Goal: Information Seeking & Learning: Learn about a topic

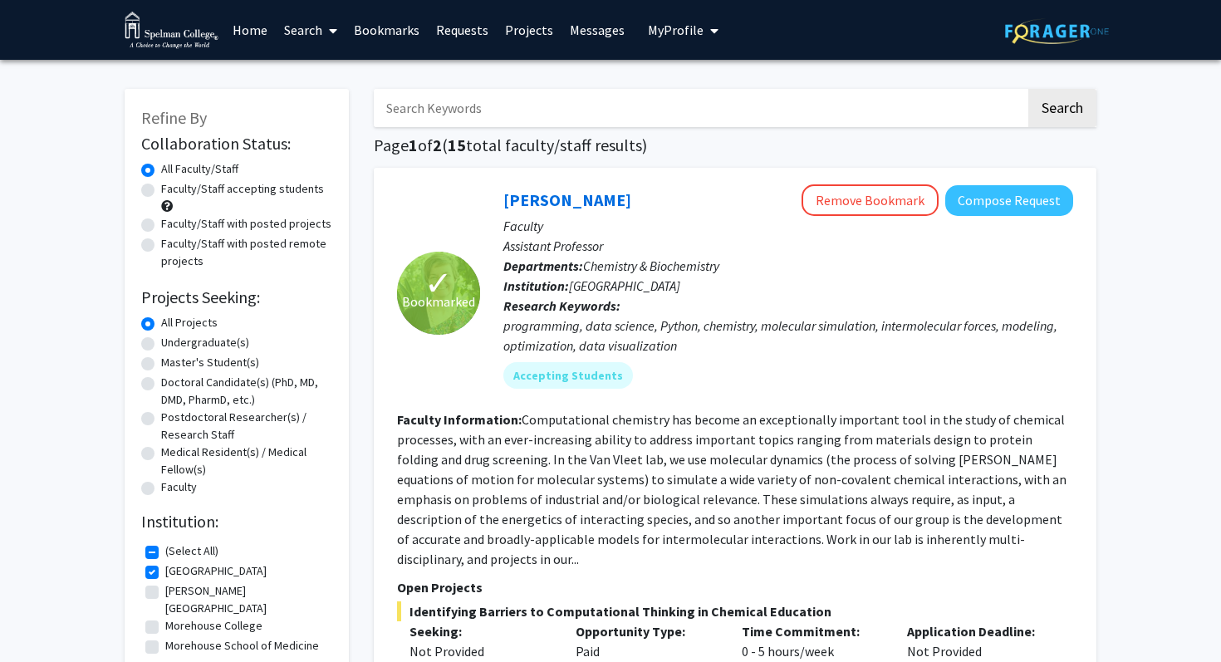
click at [648, 31] on span "My Profile" at bounding box center [676, 30] width 56 height 17
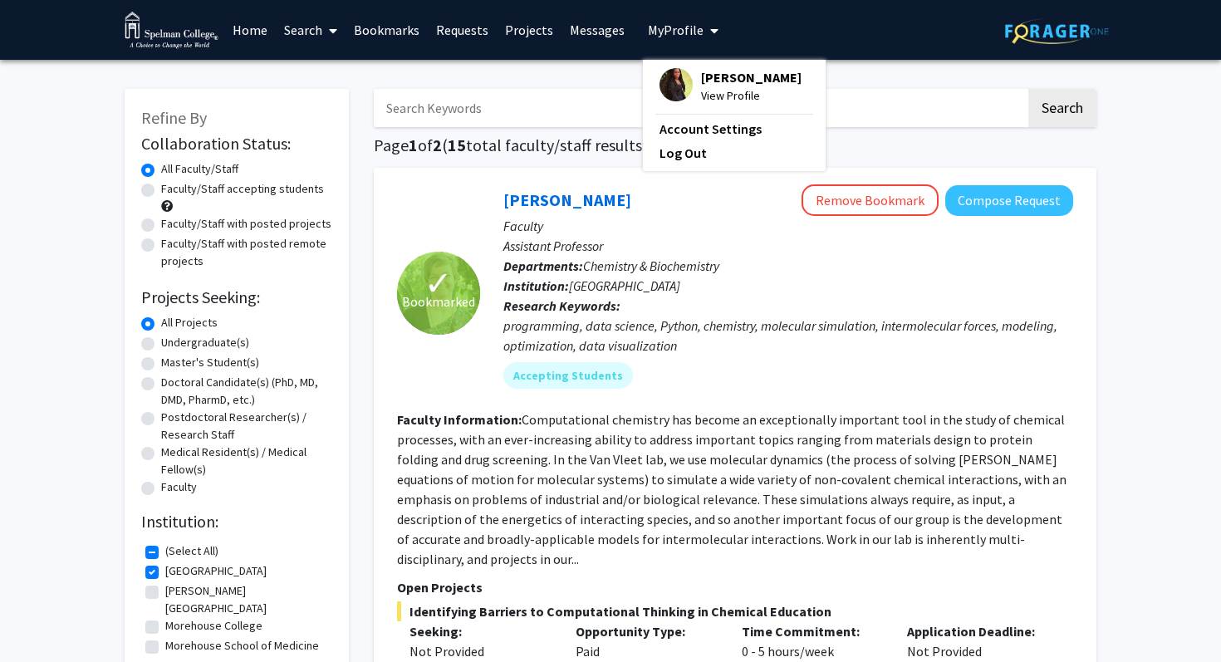
click at [701, 91] on span "View Profile" at bounding box center [751, 95] width 100 height 18
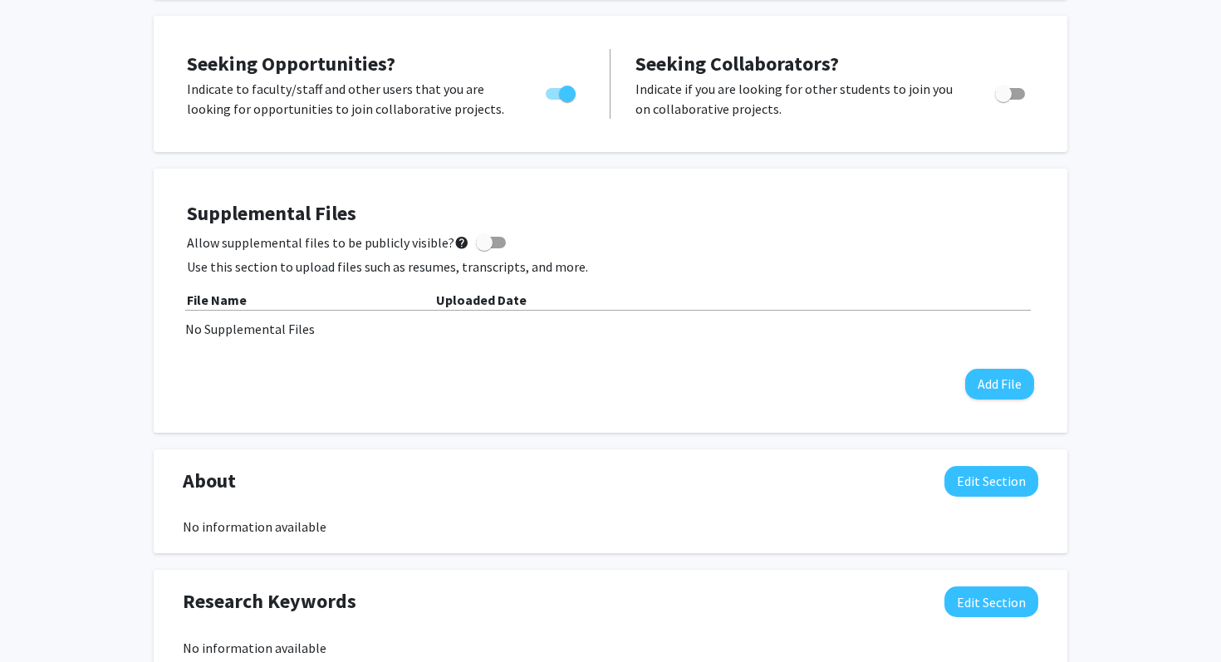
scroll to position [539, 0]
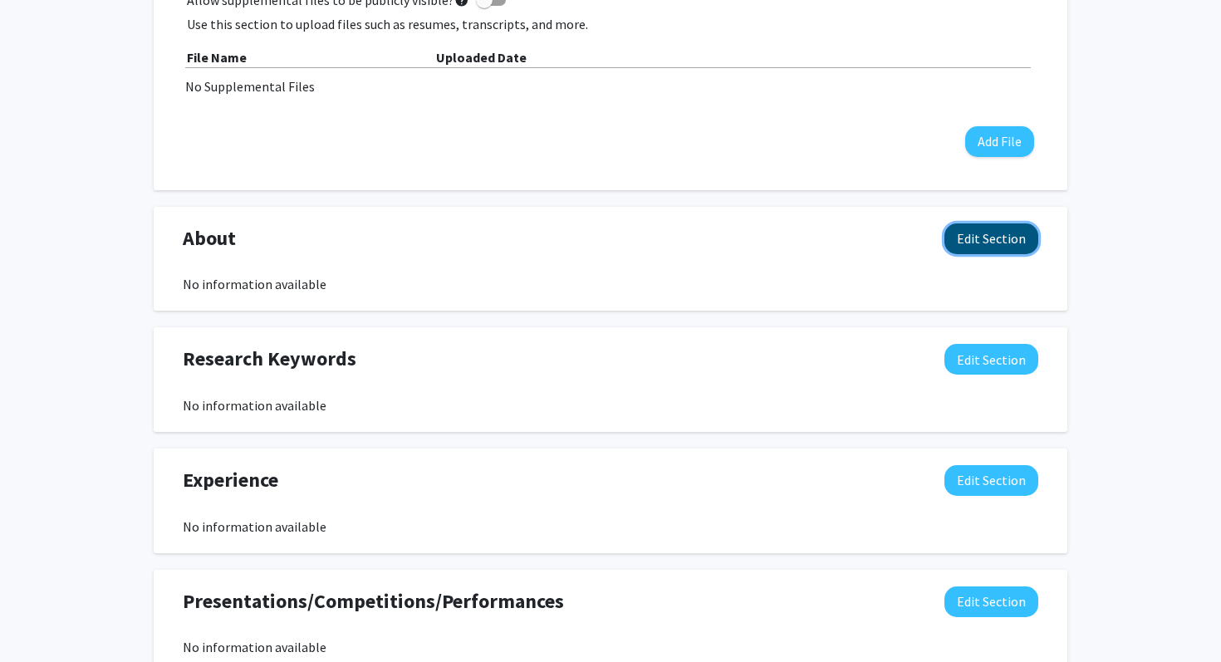
click at [979, 244] on button "Edit Section" at bounding box center [991, 238] width 94 height 31
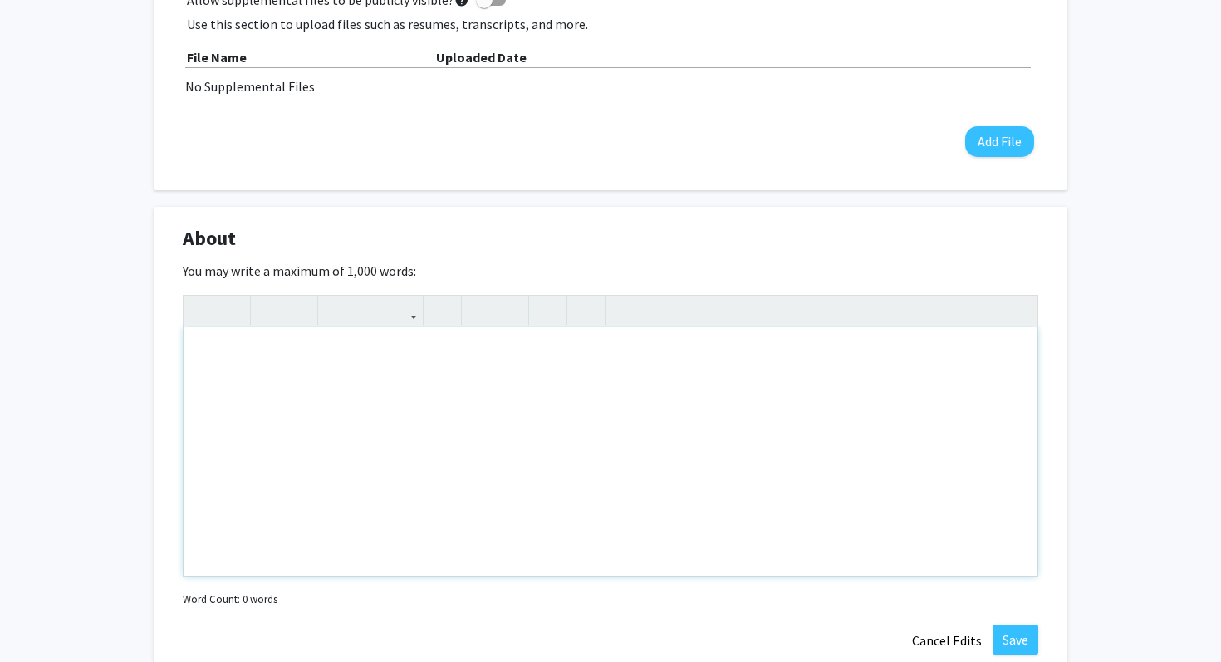
click at [548, 415] on div "Note to users with screen readers: Please deactivate our accessibility plugin f…" at bounding box center [610, 451] width 854 height 249
paste div "Note to users with screen readers: Please deactivate our accessibility plugin f…"
type textarea "<p>I am a Health Science major with a minor in Cosmetic Science, and my career …"
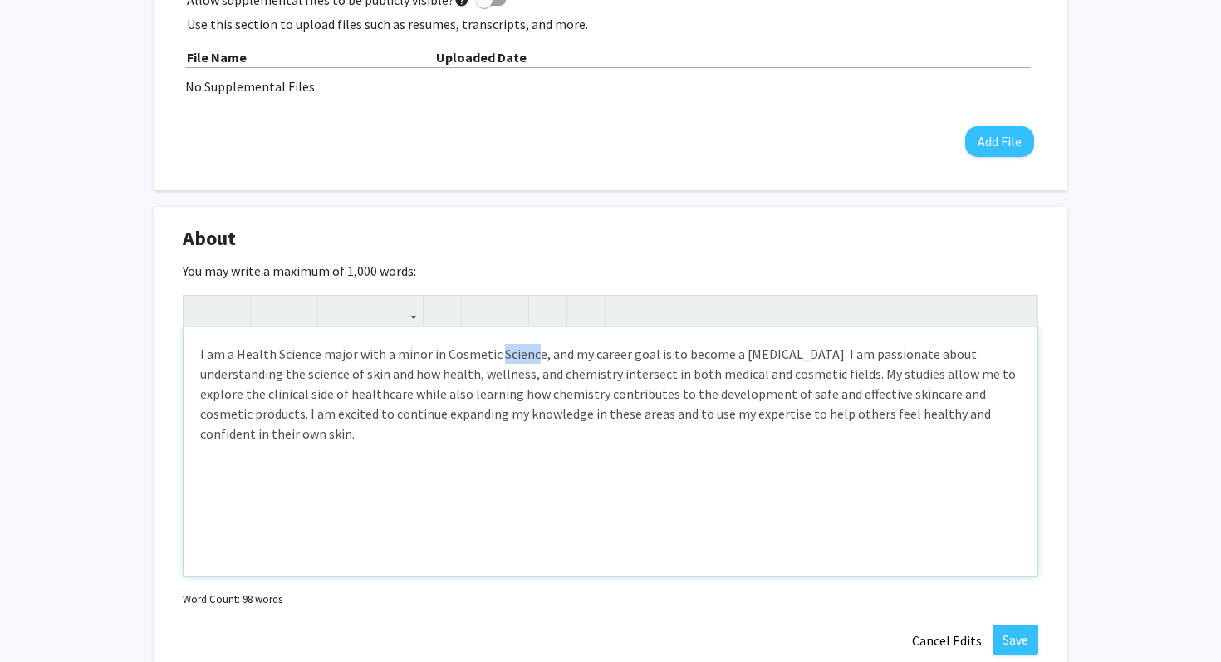
drag, startPoint x: 497, startPoint y: 350, endPoint x: 534, endPoint y: 347, distance: 37.4
click at [534, 347] on p "I am a Health Science major with a minor in Cosmetic Science, and my career goa…" at bounding box center [610, 394] width 820 height 100
click at [344, 375] on p "I am a Health Science major with a minor in Cosmetic Chemistry, and my career g…" at bounding box center [610, 394] width 820 height 100
type textarea "<p>I am a Health Science major with a minor in Cosmetic Chemistry, and my caree…"
click at [1006, 644] on button "Save" at bounding box center [1015, 639] width 46 height 30
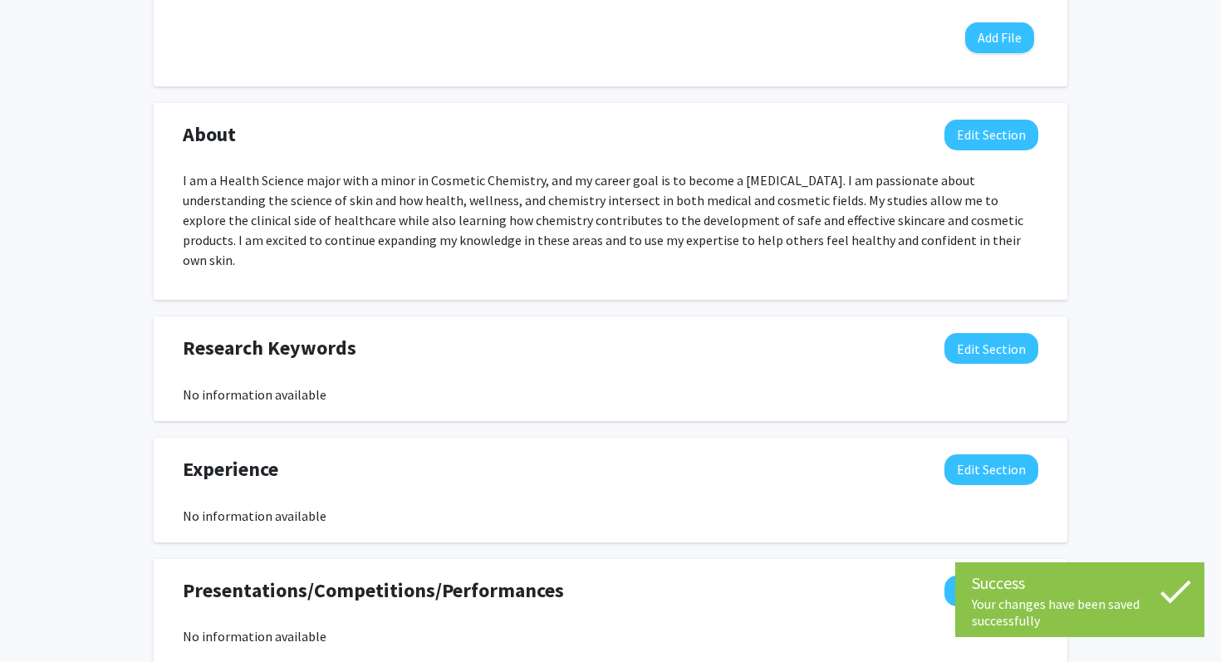
scroll to position [644, 0]
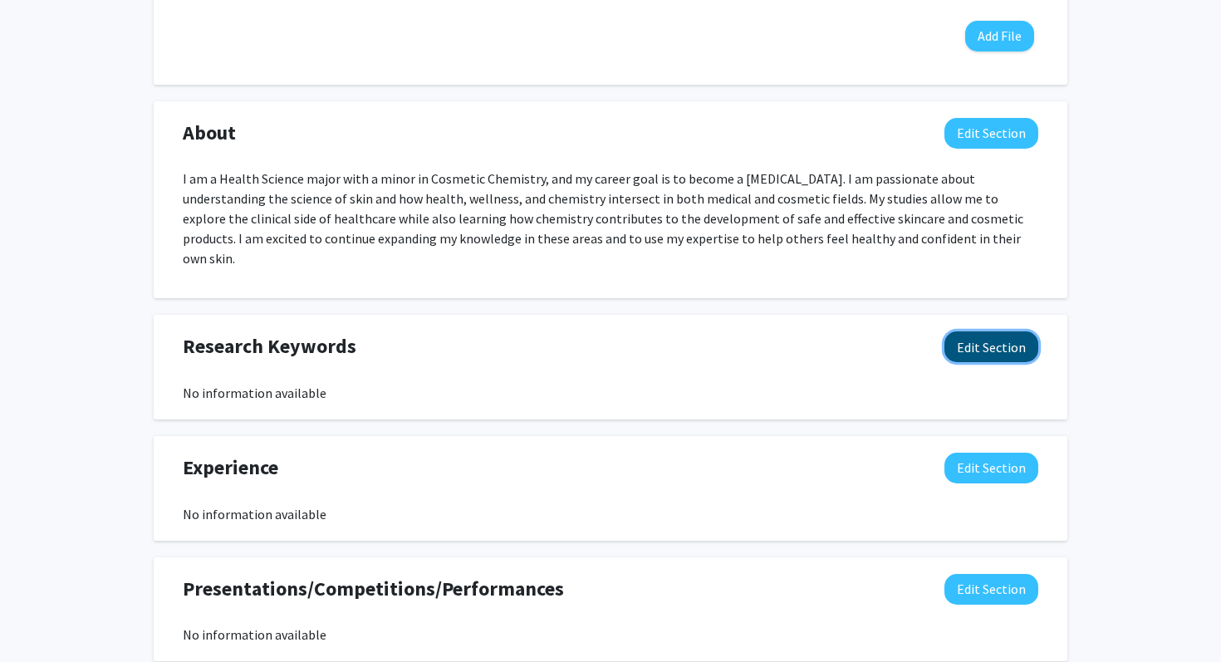
click at [1000, 331] on button "Edit Section" at bounding box center [991, 346] width 94 height 31
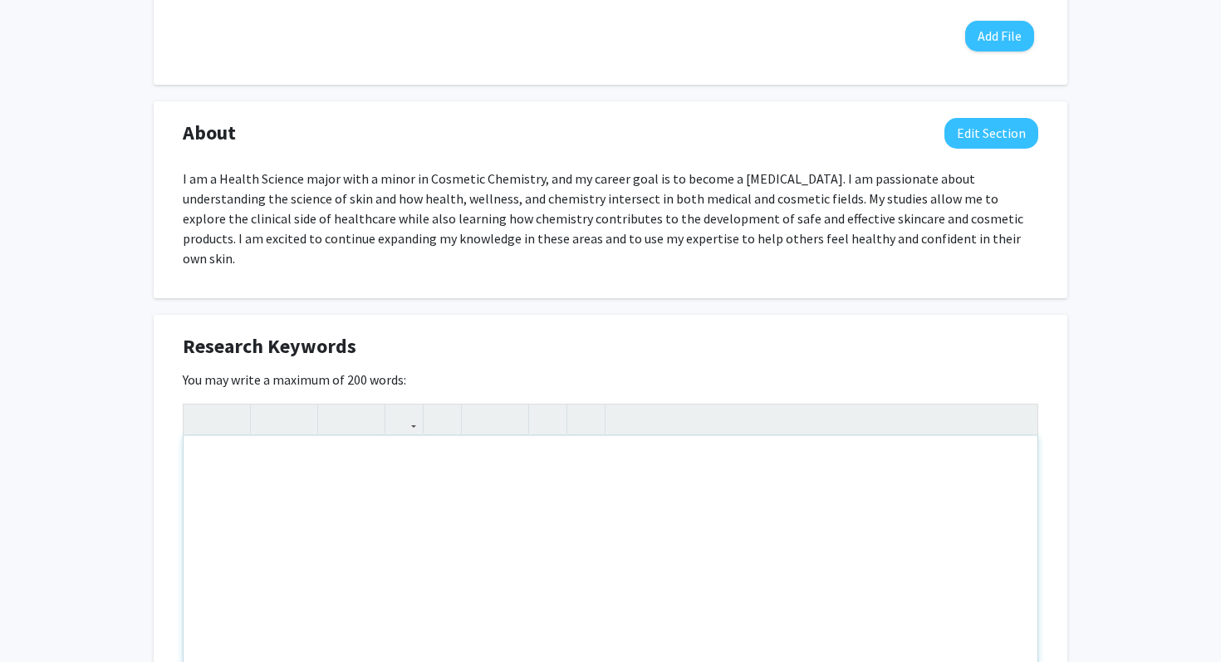
click at [473, 553] on div "Note to users with screen readers: Please deactivate our accessibility plugin f…" at bounding box center [610, 560] width 854 height 249
click at [402, 453] on div "Cosmetic Chemistry, Analytics, Reasearch & Development," at bounding box center [610, 560] width 854 height 249
click at [402, 442] on div "Cosmetic Chemistry, Analytics, Reasearch & Development," at bounding box center [610, 560] width 854 height 249
click at [550, 436] on div "Cosmetic Chemistry, Analytics, Research & Development," at bounding box center [610, 560] width 854 height 249
click at [549, 443] on div "Cosmetic Chemistry, Analytics, Research & Development," at bounding box center [610, 560] width 854 height 249
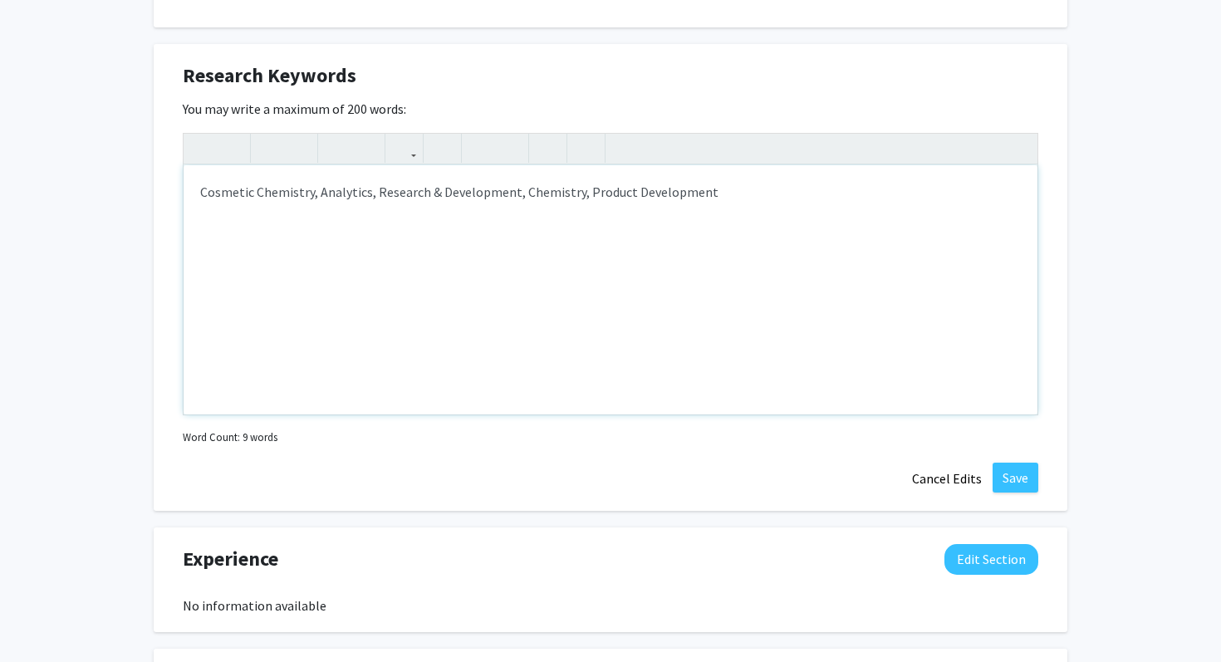
scroll to position [917, 0]
click at [1020, 465] on button "Save" at bounding box center [1015, 476] width 46 height 30
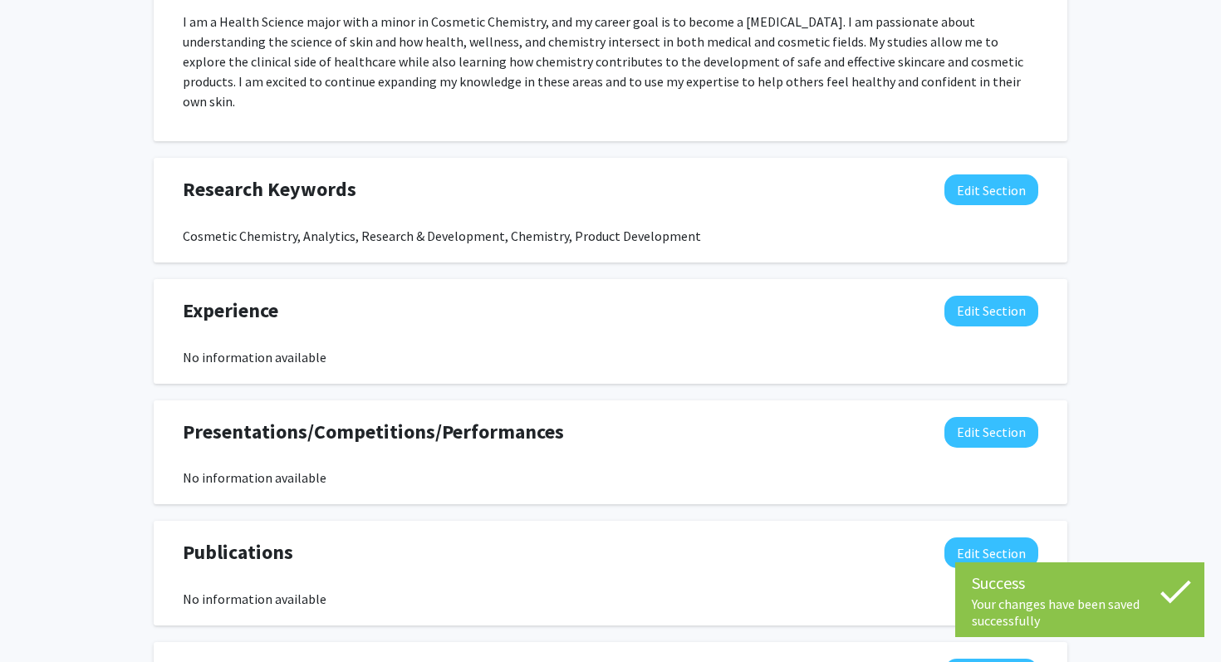
scroll to position [800, 0]
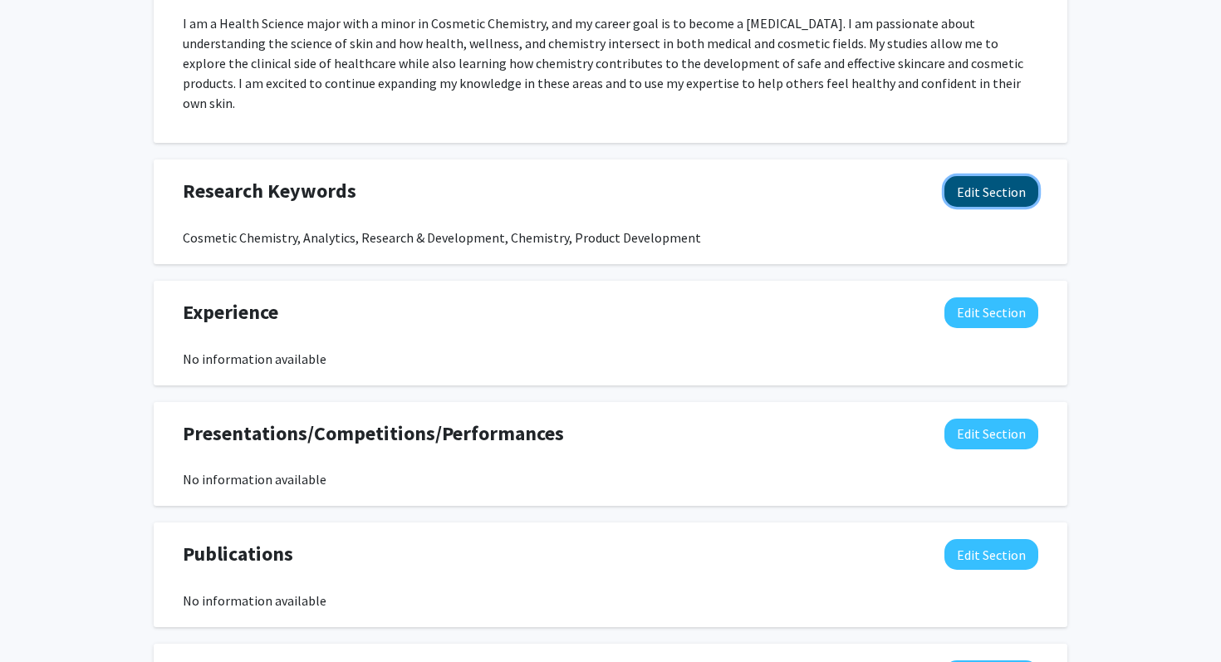
click at [977, 176] on button "Edit Section" at bounding box center [991, 191] width 94 height 31
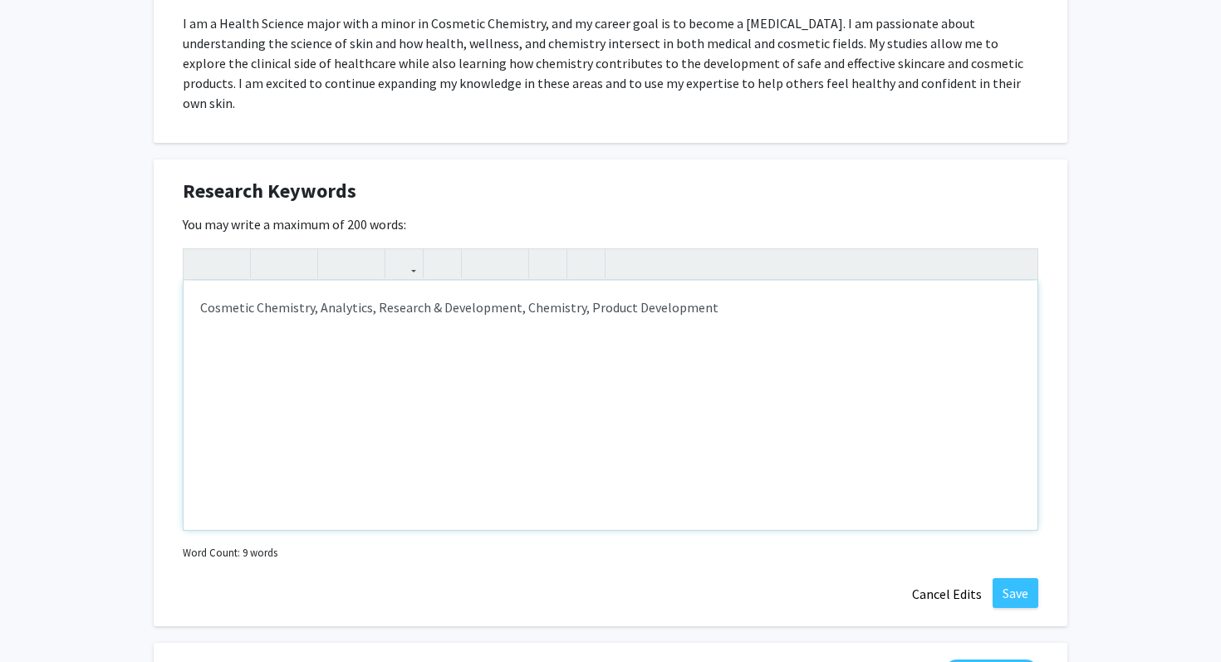
click at [732, 294] on div "Cosmetic Chemistry, Analytics, Research & Development, Chemistry, Product Devel…" at bounding box center [610, 405] width 854 height 249
click at [204, 288] on div "Cosmetic Chemistry, Analytics, Research & Development, Chemistry, Product Devel…" at bounding box center [610, 405] width 854 height 249
click at [805, 286] on div "Health Science, Cosmetic Chemistry, Analytics, Research & Development, Chemistr…" at bounding box center [610, 405] width 854 height 249
type textarea "Health Science, Cosmetic Chemistry, Analytics, Research &amp; Development, Chem…"
click at [1020, 578] on button "Save" at bounding box center [1015, 593] width 46 height 30
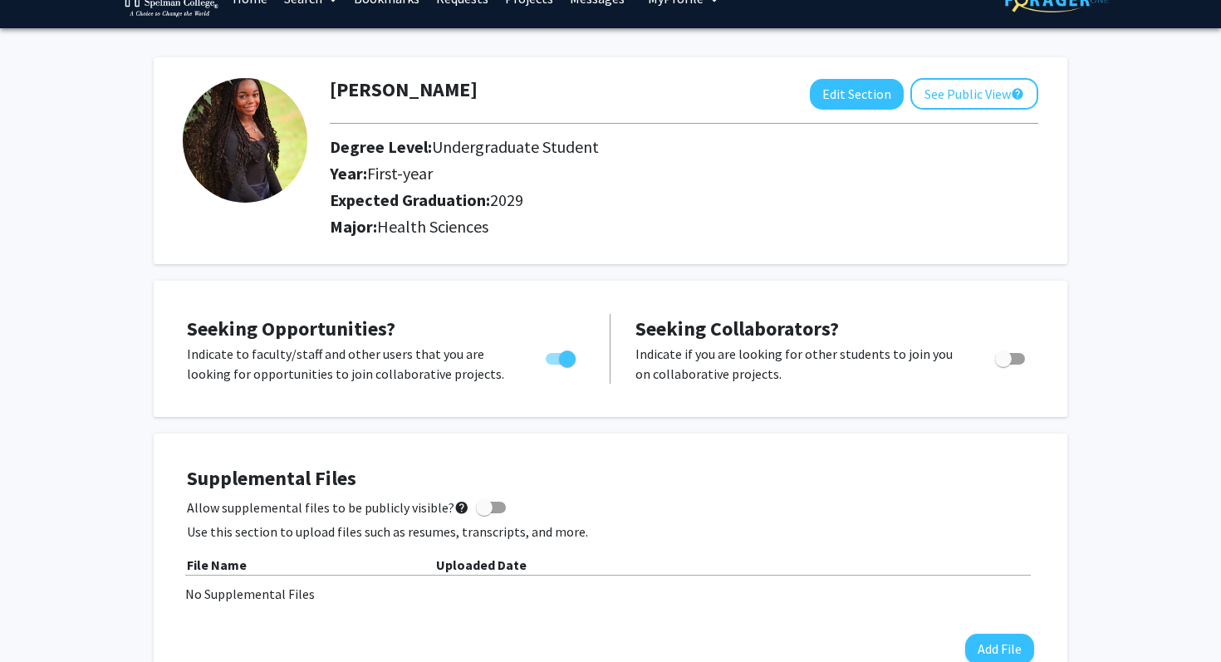
scroll to position [0, 0]
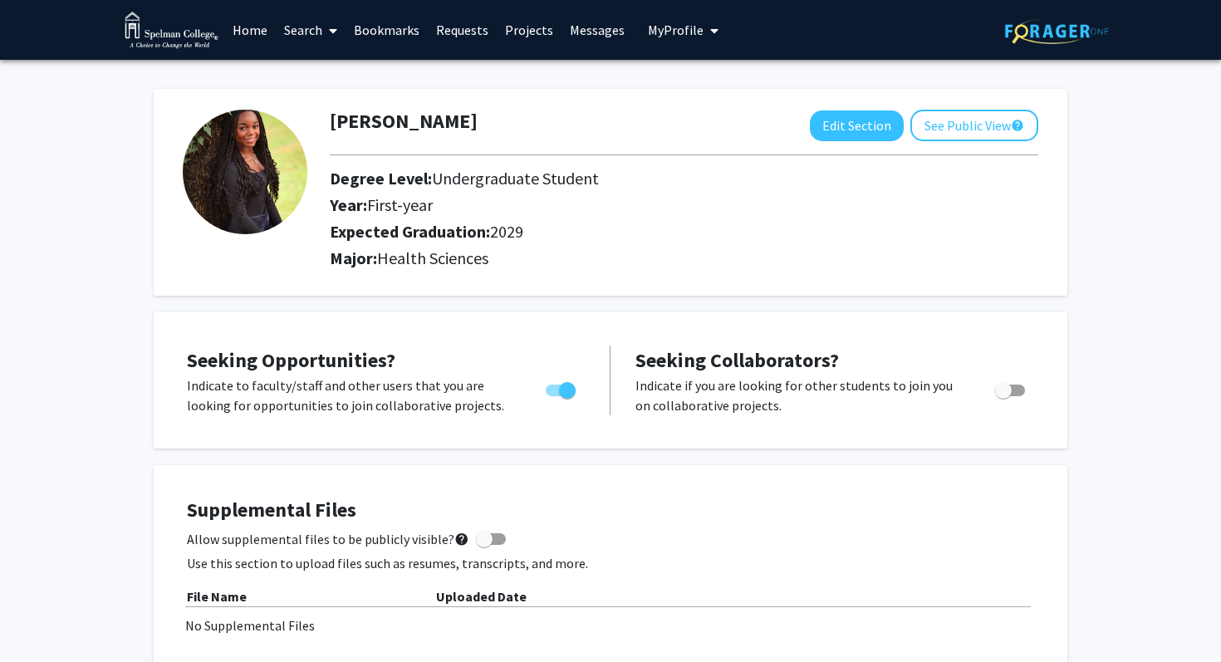
click at [650, 28] on span "My Profile" at bounding box center [676, 30] width 56 height 17
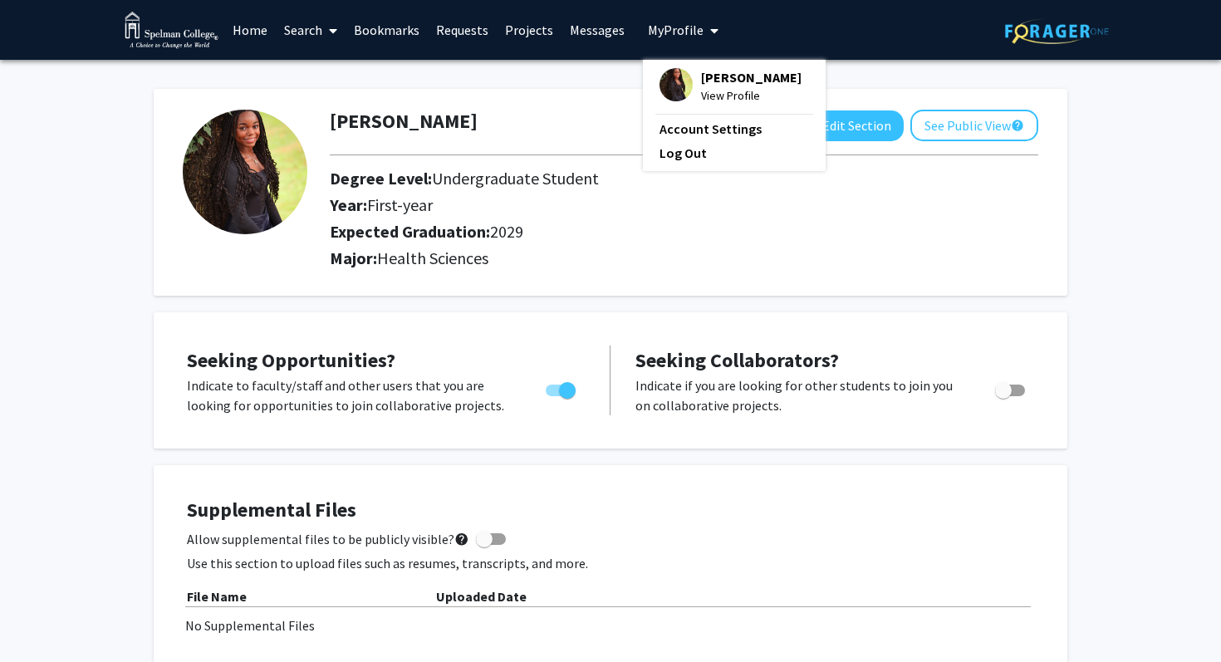
click at [391, 37] on link "Bookmarks" at bounding box center [386, 30] width 82 height 58
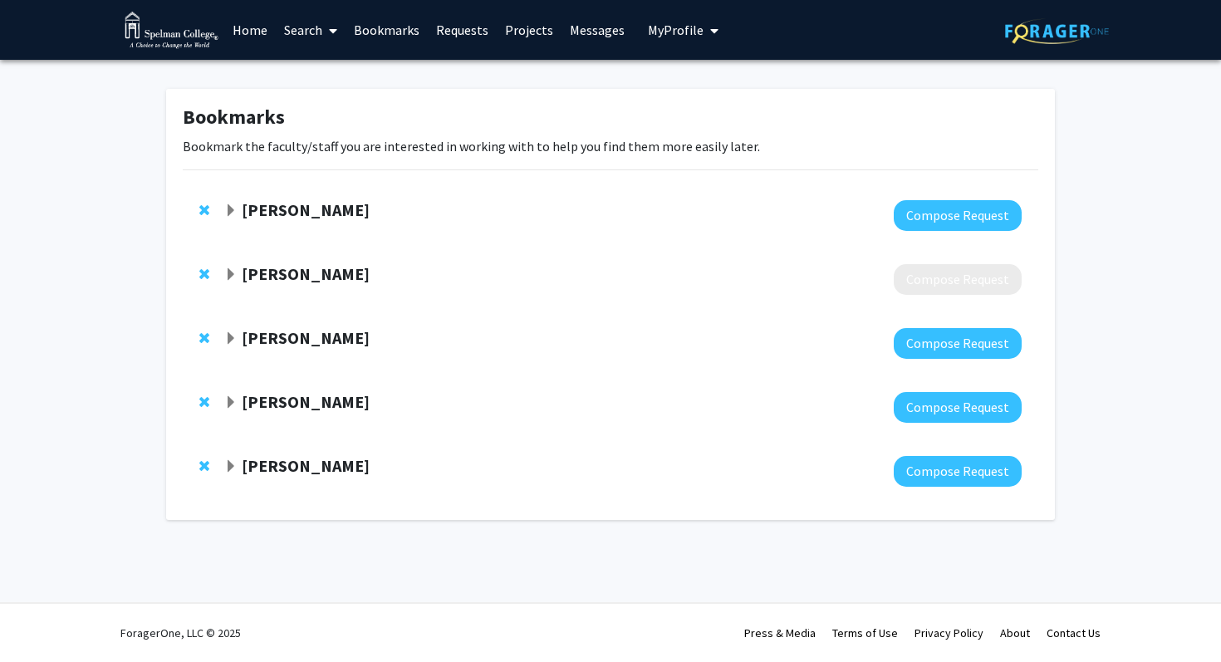
click at [291, 462] on strong "[PERSON_NAME]" at bounding box center [306, 465] width 128 height 21
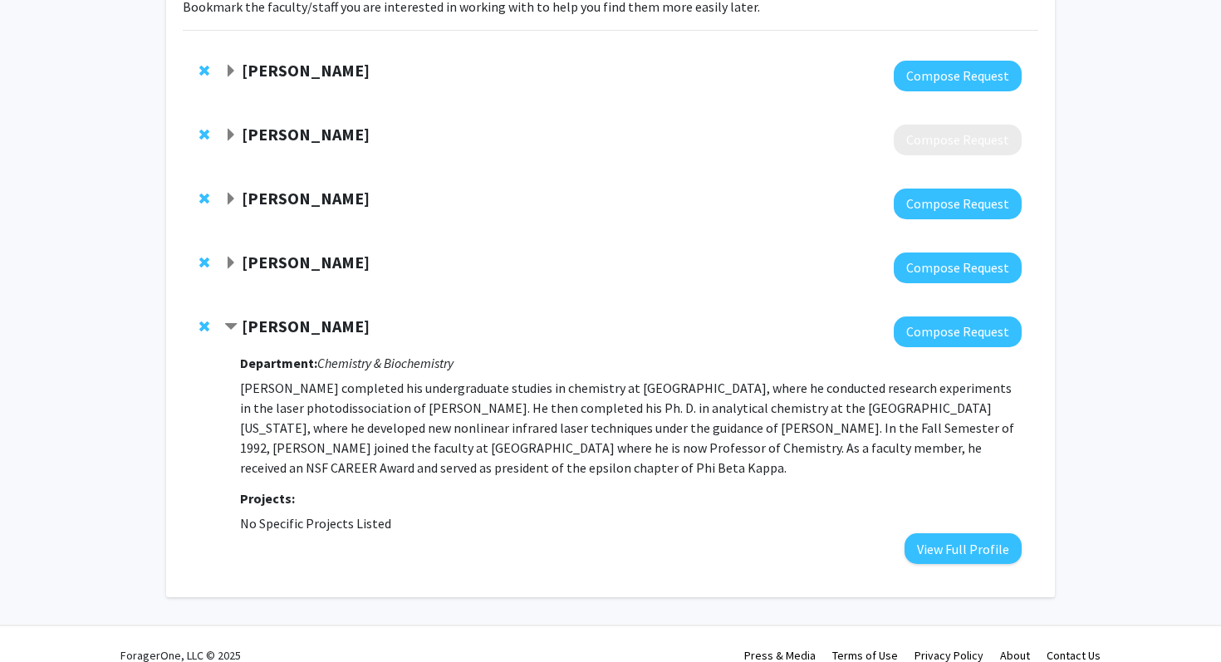
scroll to position [142, 0]
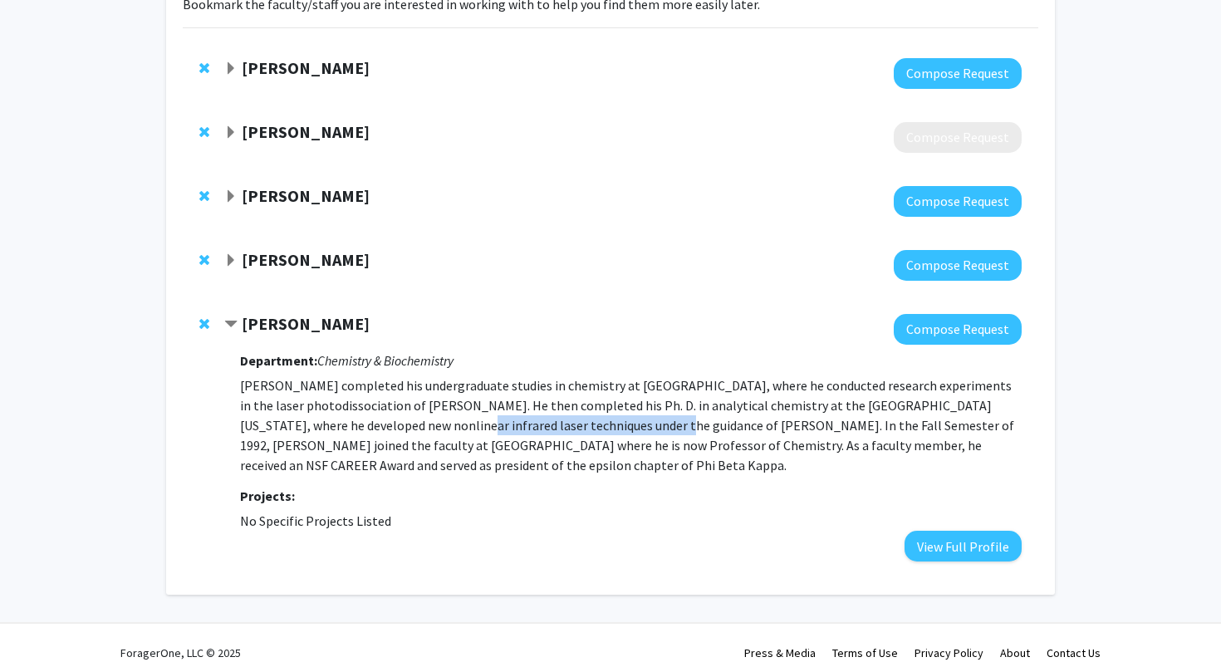
drag, startPoint x: 345, startPoint y: 426, endPoint x: 539, endPoint y: 425, distance: 193.5
click at [539, 425] on p "[PERSON_NAME] completed his undergraduate studies in chemistry at [GEOGRAPHIC_D…" at bounding box center [630, 425] width 781 height 100
copy p "nonlinear infrared laser techniques"
click at [969, 539] on button "View Full Profile" at bounding box center [962, 546] width 117 height 31
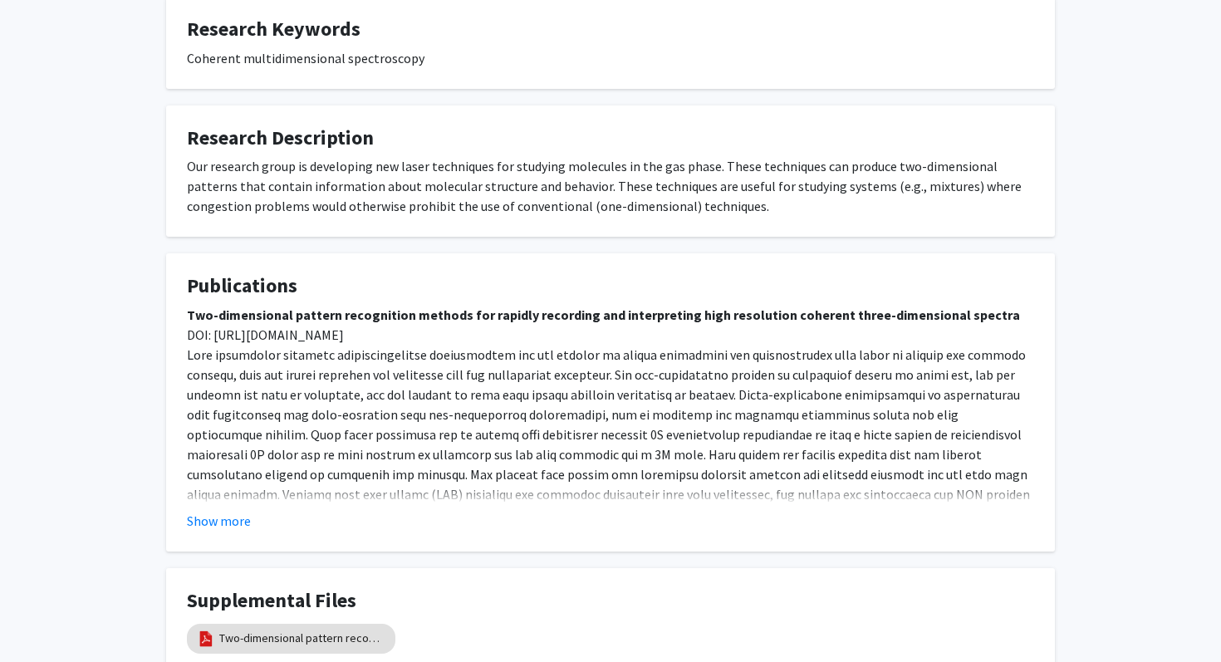
scroll to position [647, 0]
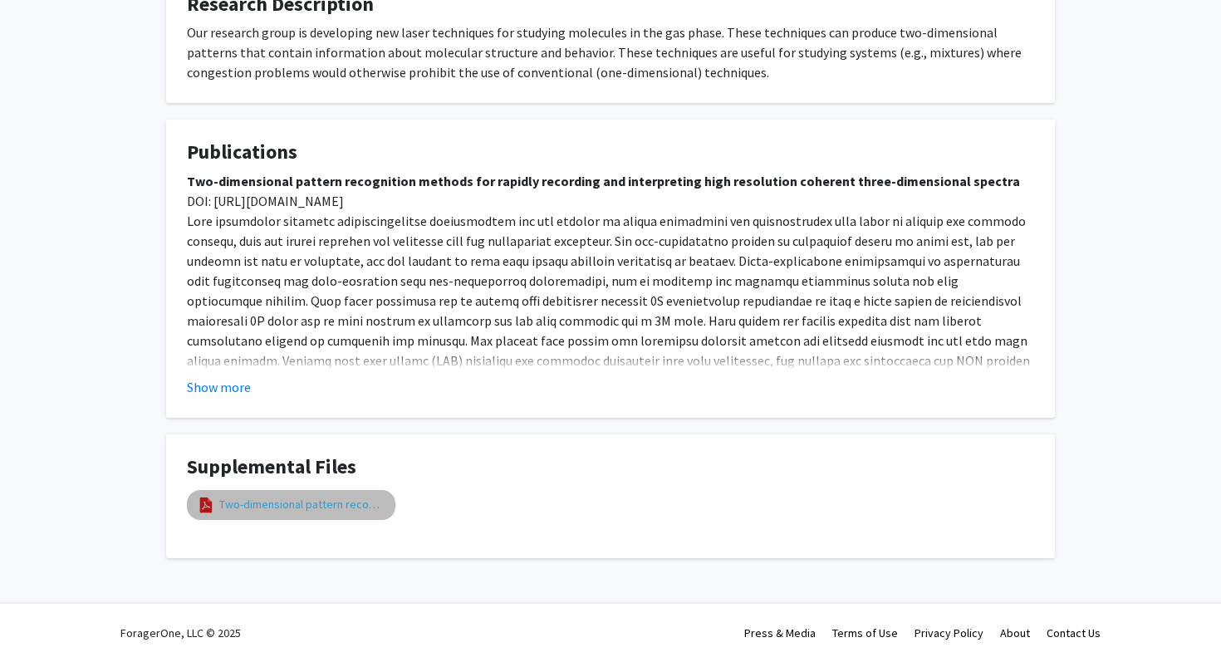
click at [353, 506] on link "Two-dimensional pattern recognition methods for rapidly recording and interpret…" at bounding box center [302, 504] width 166 height 17
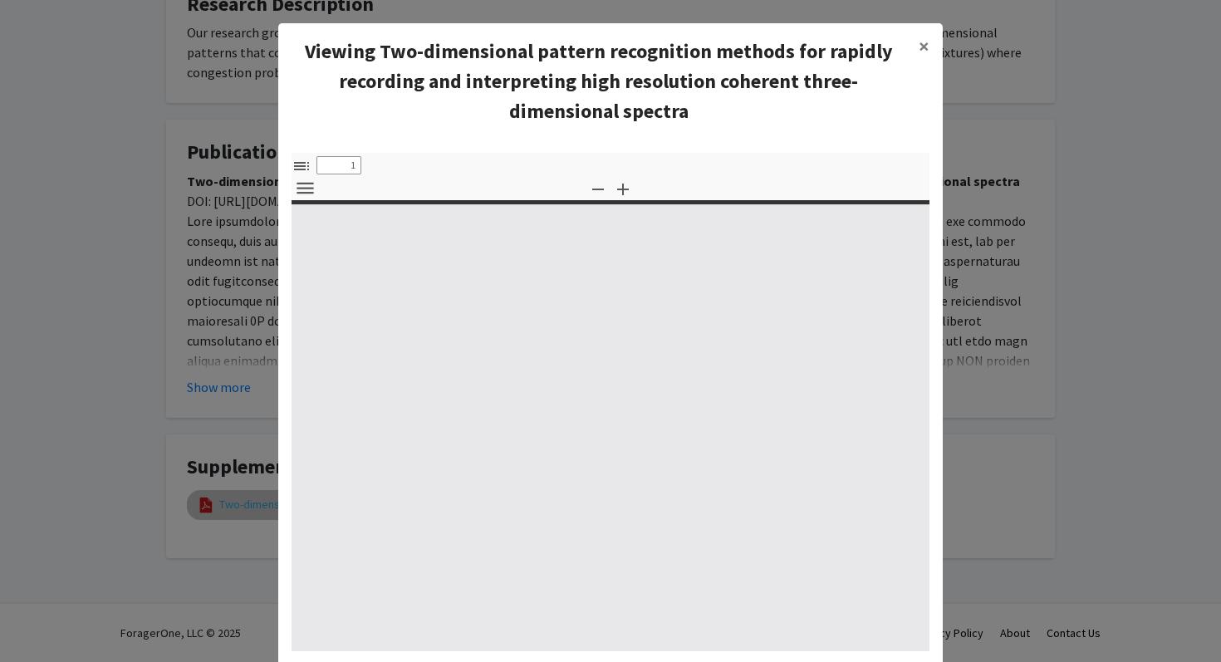
select select "custom"
type input "0"
select select "custom"
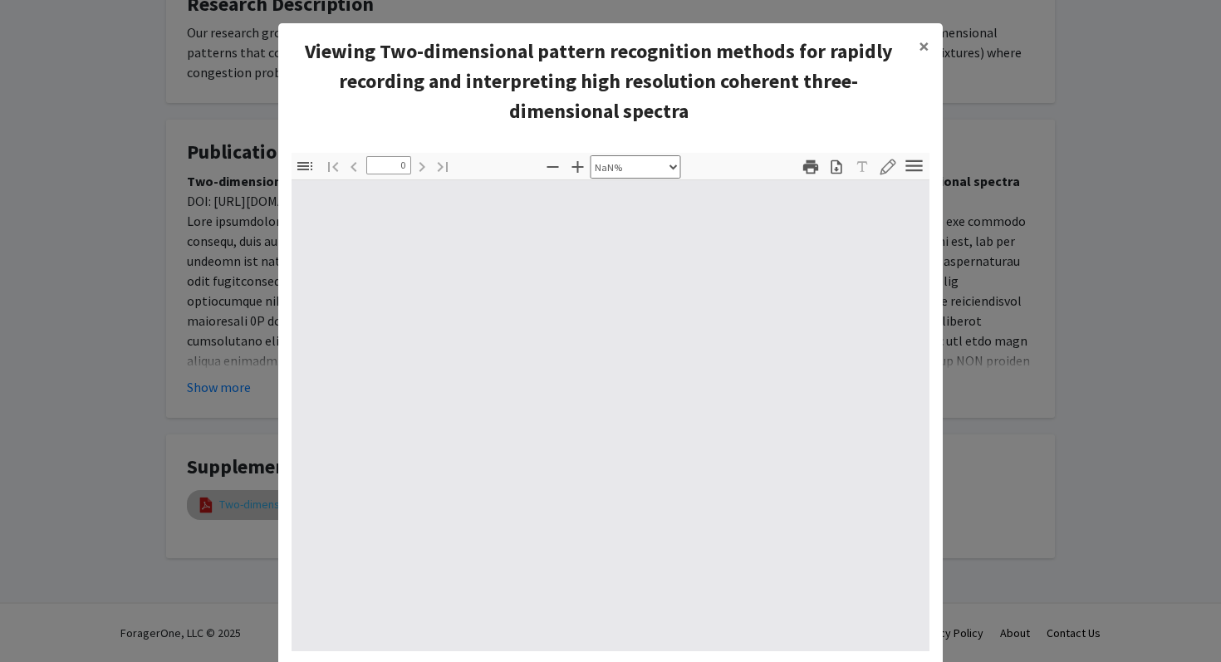
type input "1"
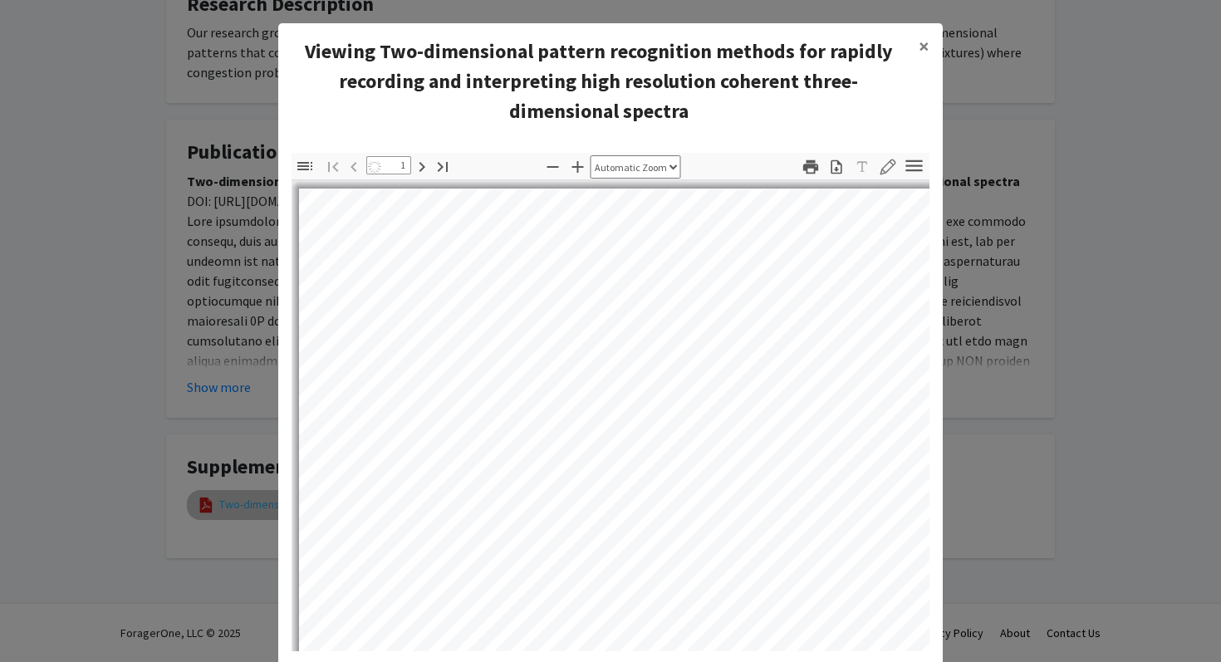
select select "auto"
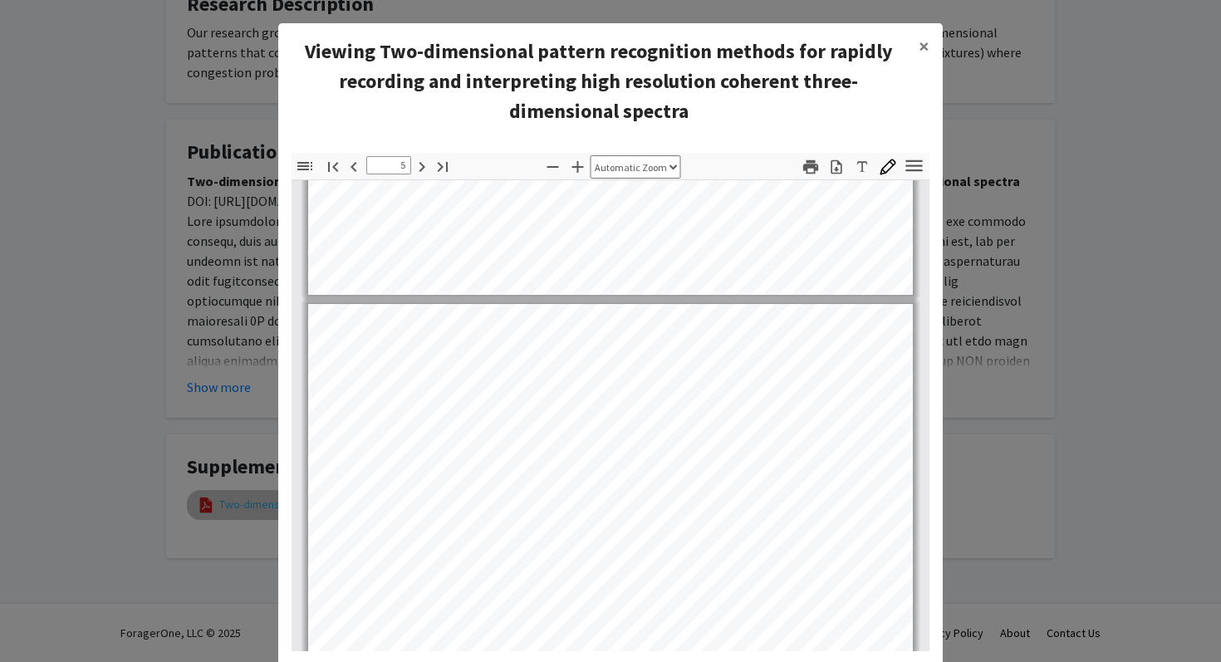
scroll to position [3190, 0]
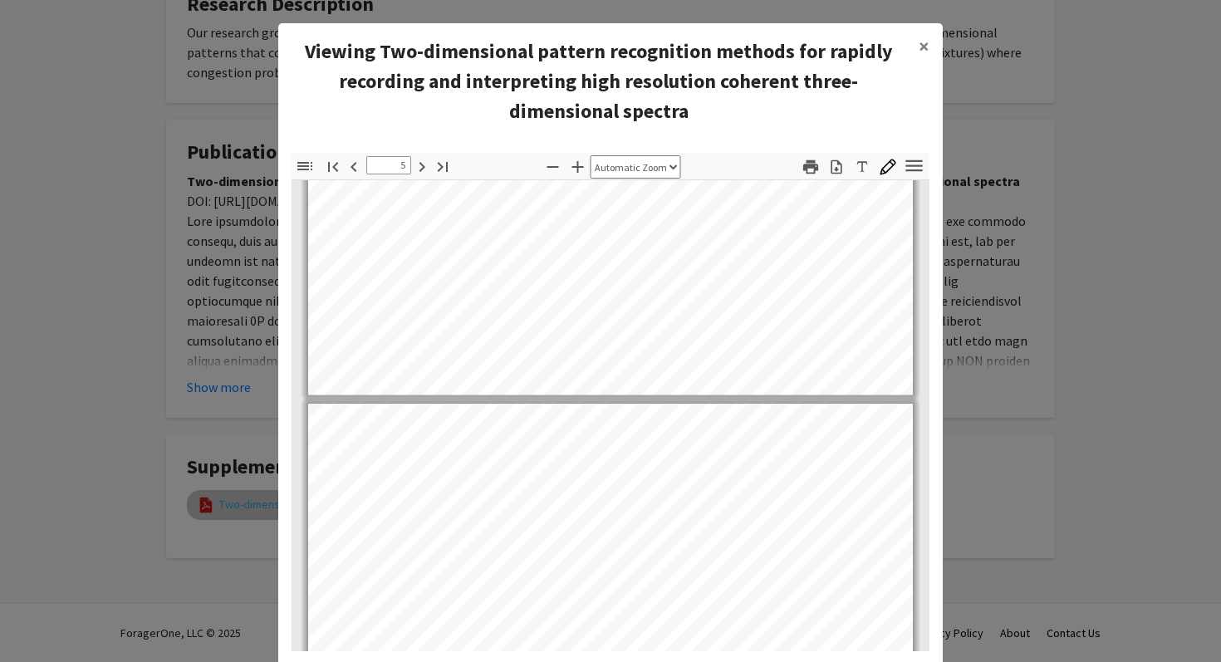
type input "6"
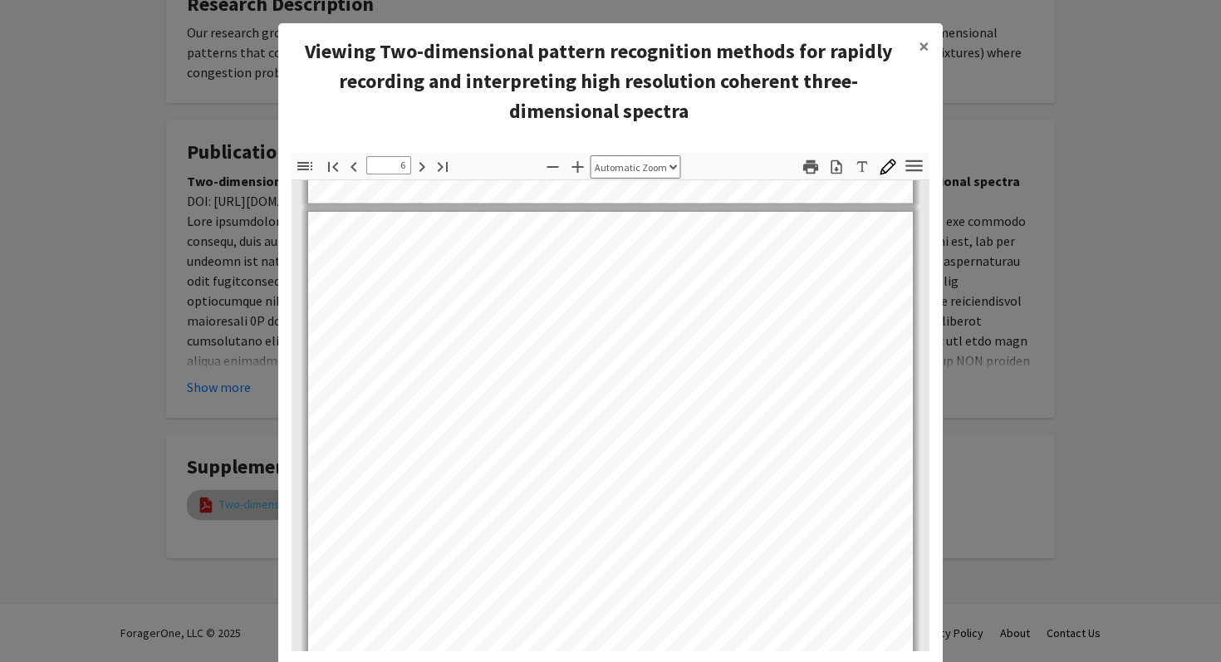
scroll to position [4085, 0]
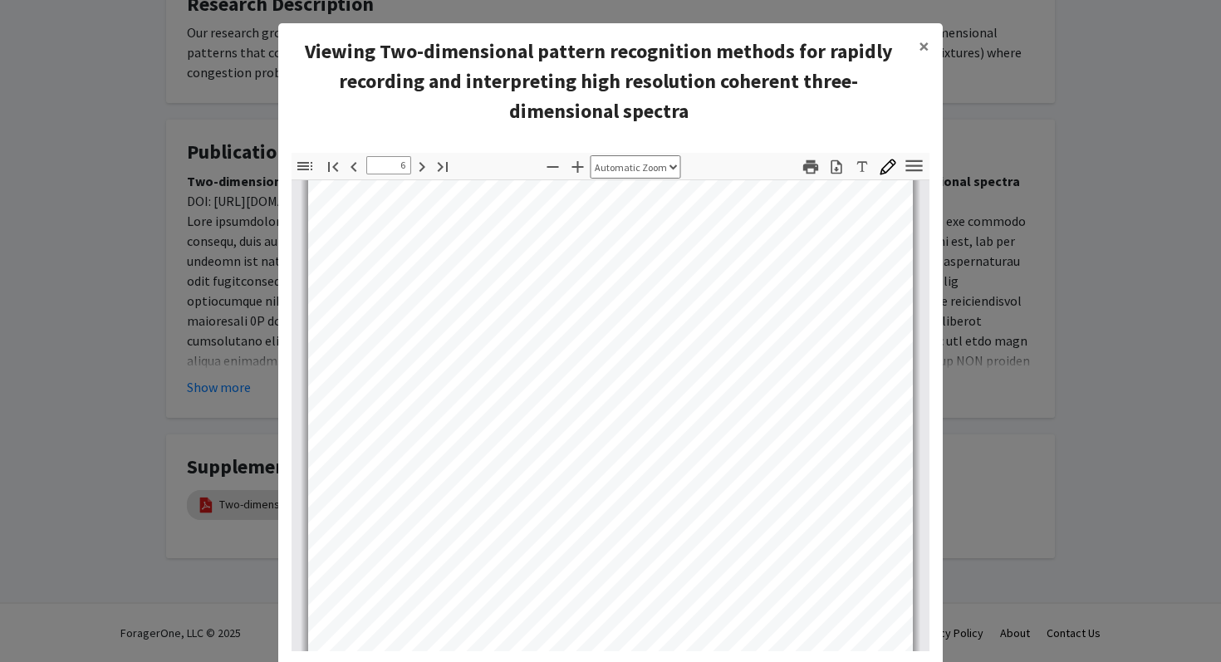
click at [200, 457] on modal-container "Viewing Two-dimensional pattern recognition methods for rapidly recording and i…" at bounding box center [610, 331] width 1221 height 662
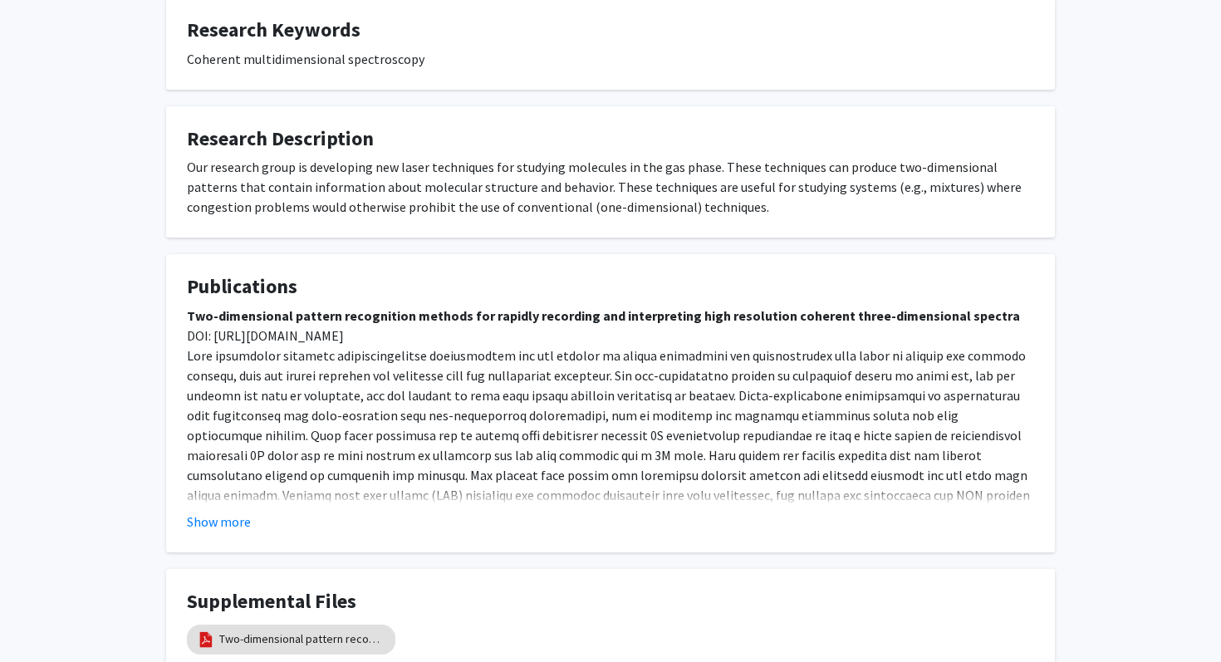
scroll to position [502, 0]
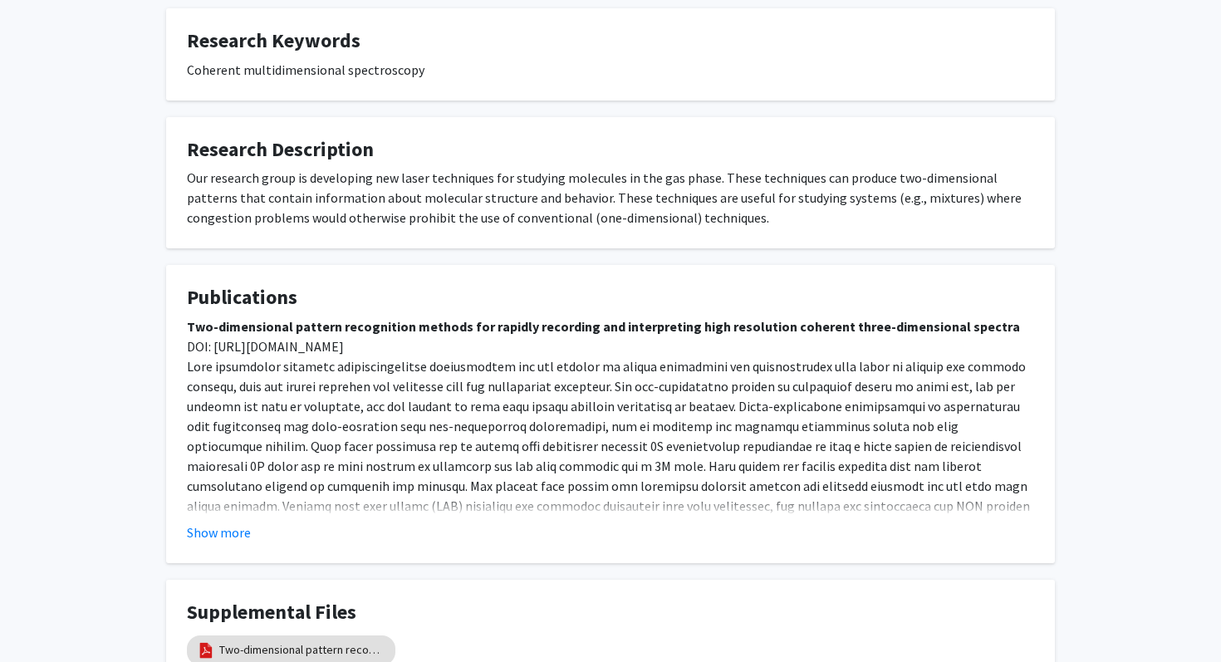
drag, startPoint x: 184, startPoint y: 174, endPoint x: 714, endPoint y: 225, distance: 532.1
click at [714, 225] on fg-card "Research Description Our research group is developing new laser techniques for …" at bounding box center [610, 183] width 888 height 132
copy div "Our research group is developing new laser techniques for studying molecules in…"
